Goal: Contribute content

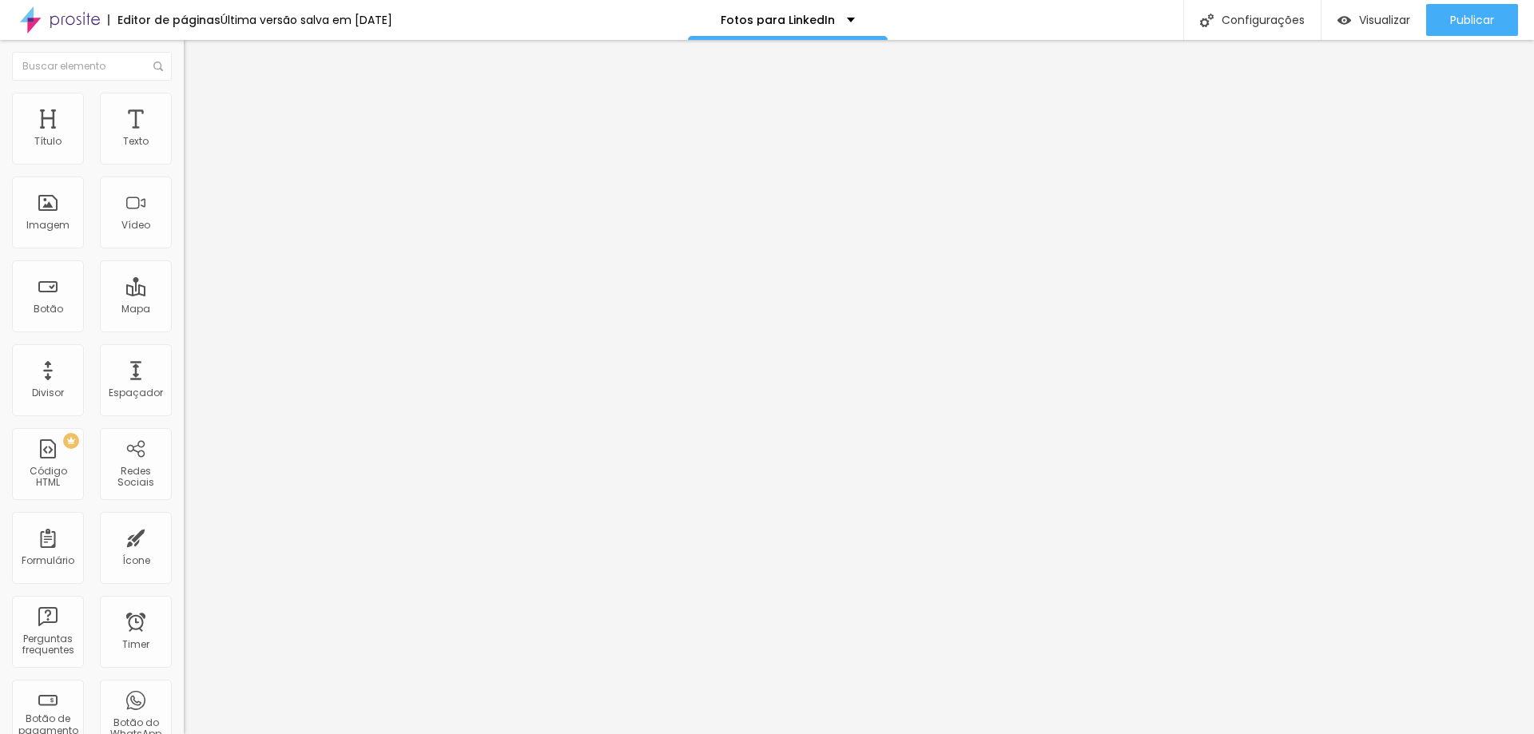
type input "14"
type input "4"
type input "40"
click at [198, 109] on span "Avançado" at bounding box center [224, 104] width 53 height 14
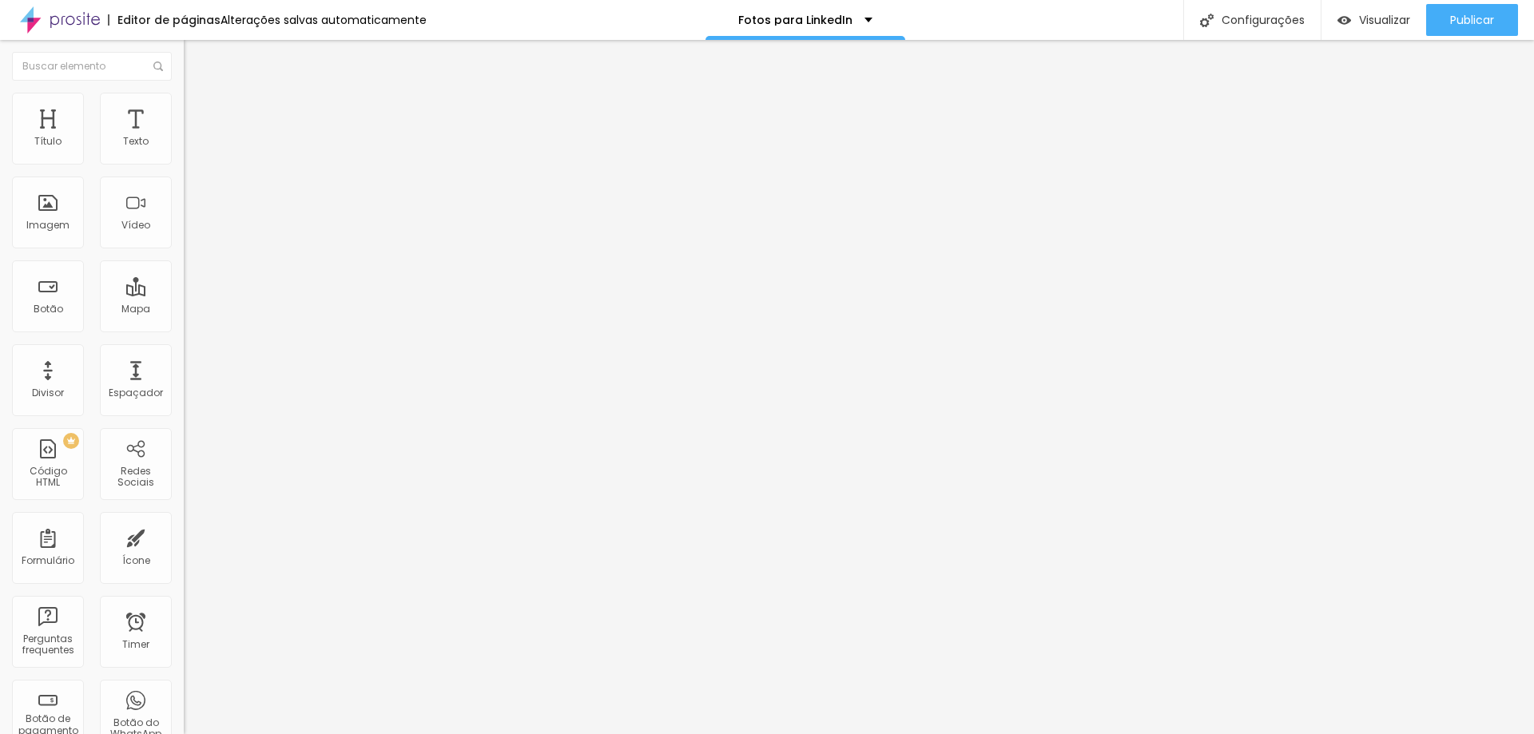
click at [184, 91] on img at bounding box center [191, 84] width 14 height 14
click at [198, 108] on span "Avançado" at bounding box center [224, 104] width 53 height 14
click at [184, 91] on img at bounding box center [191, 84] width 14 height 14
click at [1457, 16] on span "Publicar" at bounding box center [1473, 20] width 44 height 13
click at [1458, 20] on span "Publicar" at bounding box center [1473, 20] width 44 height 13
